Goal: Register for event/course

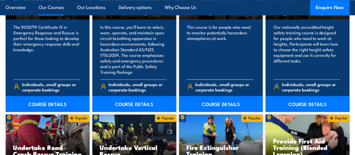
scroll to position [449, 0]
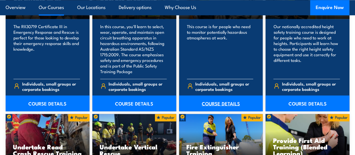
click at [222, 111] on link "COURSE DETAILS" at bounding box center [221, 103] width 84 height 16
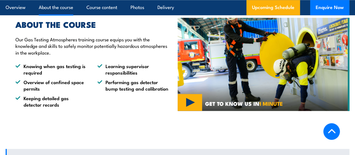
scroll to position [343, 0]
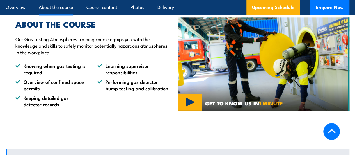
click at [185, 110] on img at bounding box center [264, 63] width 172 height 93
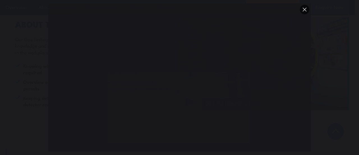
click at [305, 12] on button "You can close this modal content with the ESC key" at bounding box center [305, 10] width 10 height 10
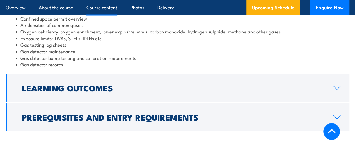
scroll to position [541, 0]
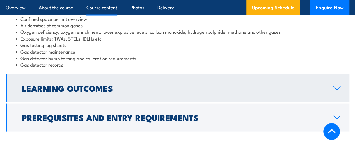
click at [95, 91] on h2 "Learning Outcomes" at bounding box center [173, 87] width 303 height 7
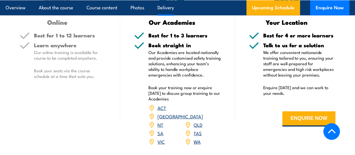
scroll to position [691, 0]
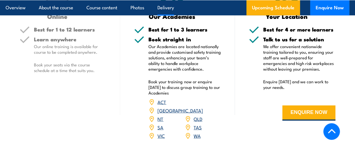
click at [200, 139] on link "WA" at bounding box center [197, 135] width 7 height 7
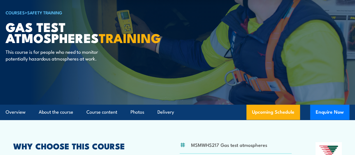
scroll to position [39, 0]
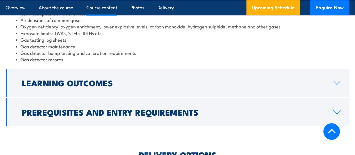
scroll to position [575, 0]
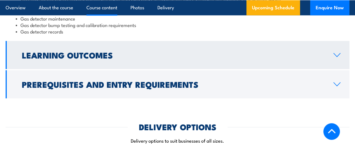
click at [139, 69] on link "Learning Outcomes" at bounding box center [178, 55] width 344 height 28
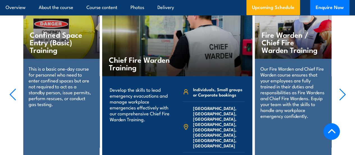
scroll to position [1021, 0]
